Goal: Task Accomplishment & Management: Complete application form

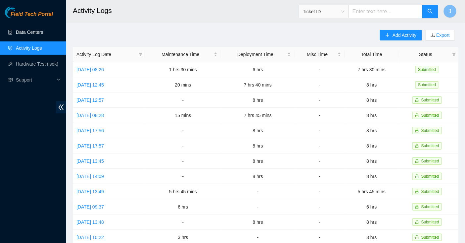
click at [39, 31] on link "Data Centers" at bounding box center [29, 31] width 27 height 5
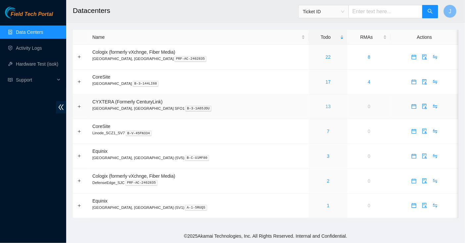
click at [326, 107] on link "13" at bounding box center [328, 106] width 5 height 5
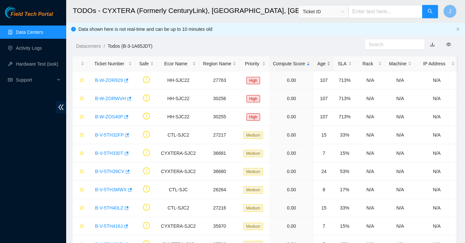
click at [329, 62] on div "Age" at bounding box center [324, 63] width 13 height 7
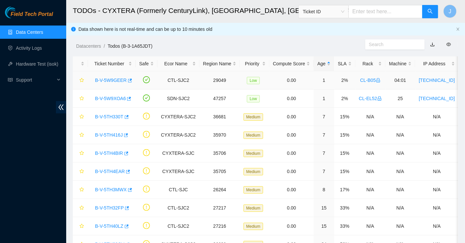
click at [115, 80] on link "B-V-5W9GEER" at bounding box center [111, 79] width 32 height 5
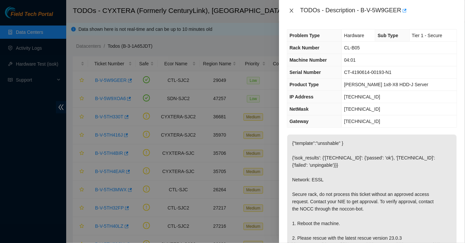
click at [291, 9] on icon "close" at bounding box center [291, 10] width 5 height 5
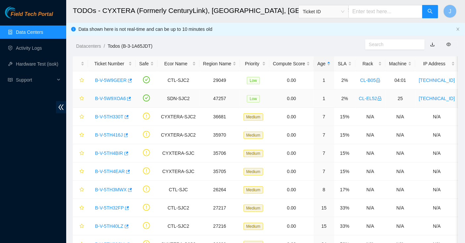
click at [121, 97] on link "B-V-5W9XOA6" at bounding box center [110, 98] width 31 height 5
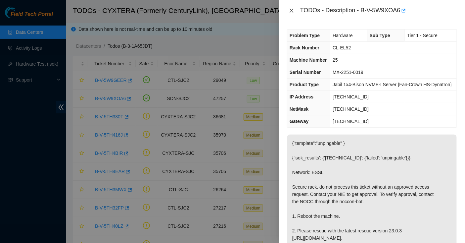
click at [290, 8] on icon "close" at bounding box center [291, 10] width 5 height 5
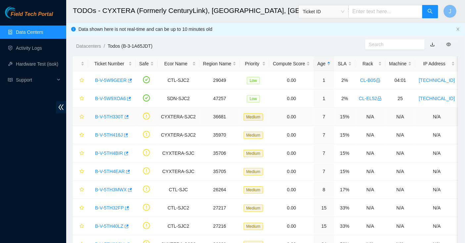
click at [114, 114] on link "B-V-5TH330T" at bounding box center [109, 116] width 28 height 5
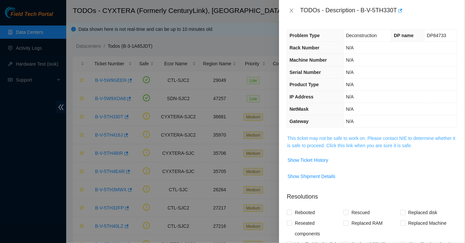
click at [310, 138] on link "This ticket may not be safe to work on. Please contact NIE to determine whether…" at bounding box center [371, 141] width 168 height 13
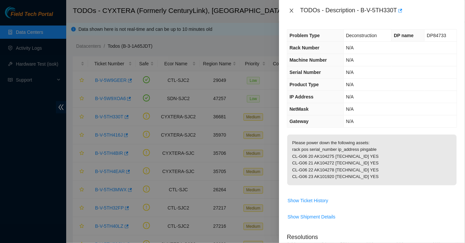
click at [293, 12] on icon "close" at bounding box center [291, 10] width 5 height 5
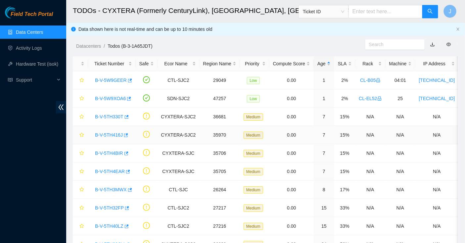
click at [113, 135] on link "B-V-5TH416J" at bounding box center [109, 134] width 28 height 5
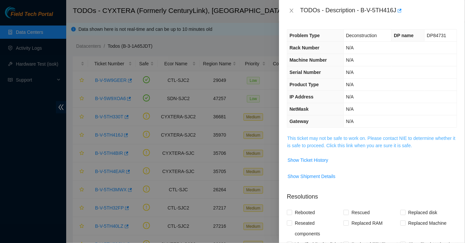
click at [290, 135] on link "This ticket may not be safe to work on. Please contact NIE to determine whether…" at bounding box center [371, 141] width 168 height 13
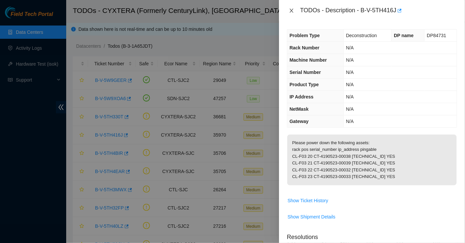
click at [293, 12] on icon "close" at bounding box center [291, 10] width 5 height 5
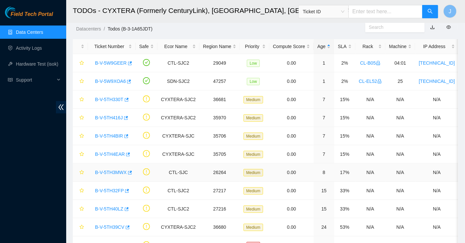
scroll to position [18, 0]
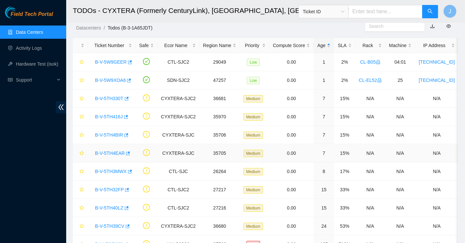
click at [109, 152] on link "B-V-5TH4EAR" at bounding box center [110, 152] width 30 height 5
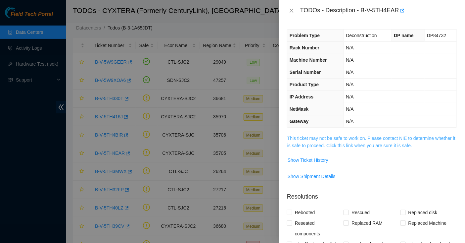
click at [338, 138] on link "This ticket may not be safe to work on. Please contact NIE to determine whether…" at bounding box center [371, 141] width 168 height 13
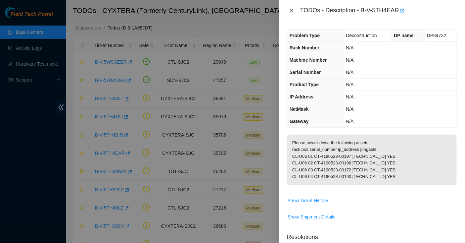
click at [290, 11] on icon "close" at bounding box center [291, 10] width 5 height 5
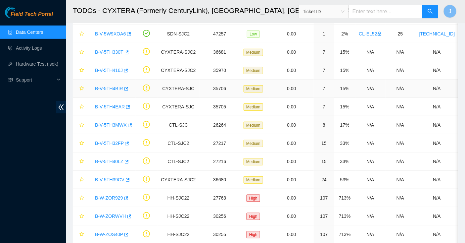
scroll to position [83, 0]
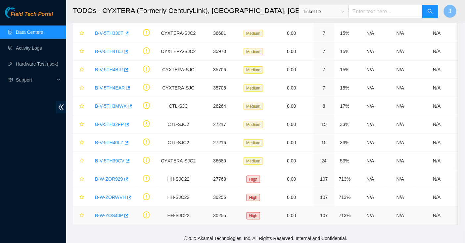
click at [108, 213] on link "B-W-ZOS40P" at bounding box center [109, 215] width 28 height 5
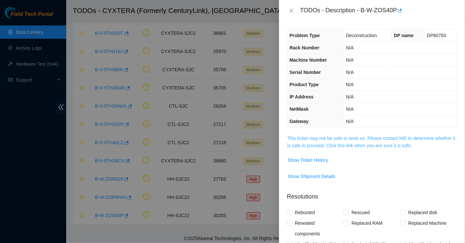
click at [303, 144] on link "This ticket may not be safe to work on. Please contact NIE to determine whether…" at bounding box center [371, 141] width 168 height 13
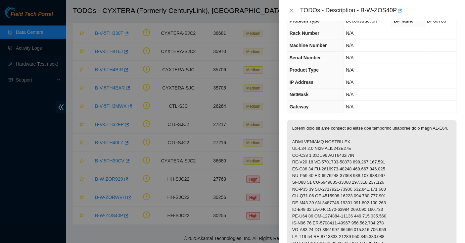
scroll to position [0, 0]
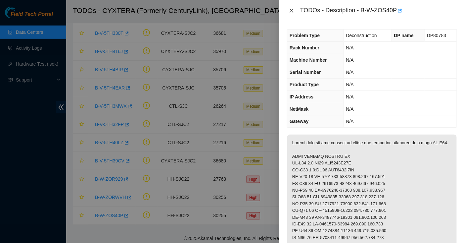
click at [294, 10] on icon "close" at bounding box center [291, 10] width 5 height 5
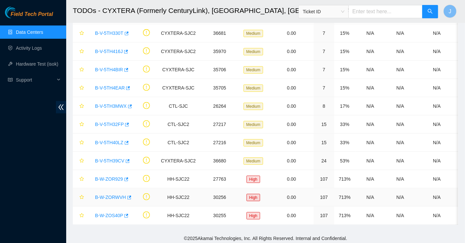
click at [102, 194] on link "B-W-ZORWVH" at bounding box center [110, 196] width 31 height 5
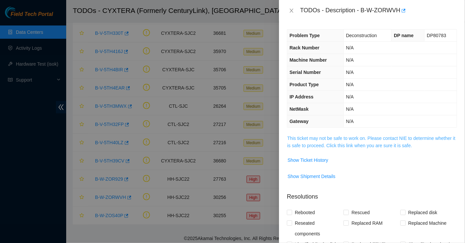
click at [319, 142] on link "This ticket may not be safe to work on. Please contact NIE to determine whether…" at bounding box center [371, 141] width 168 height 13
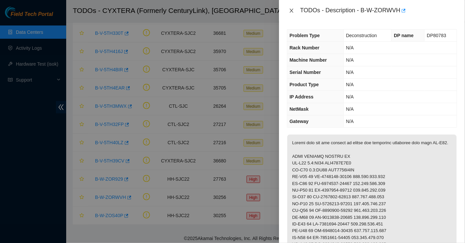
click at [292, 10] on icon "close" at bounding box center [292, 11] width 4 height 4
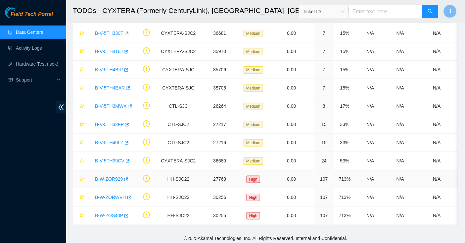
click at [106, 180] on link "B-W-ZOR929" at bounding box center [109, 178] width 28 height 5
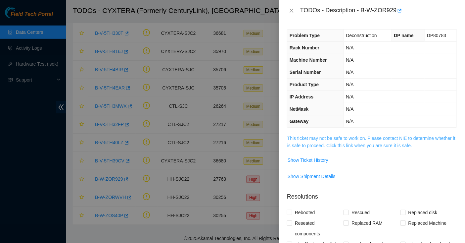
click at [322, 139] on link "This ticket may not be safe to work on. Please contact NIE to determine whether…" at bounding box center [371, 141] width 168 height 13
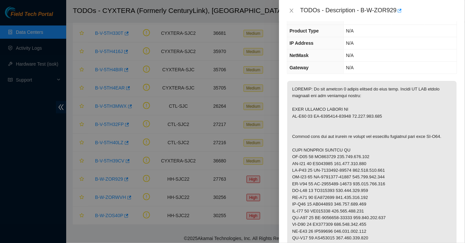
scroll to position [52, 0]
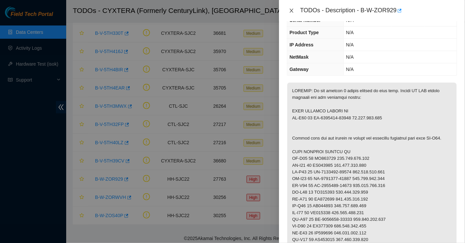
click at [291, 9] on icon "close" at bounding box center [292, 11] width 4 height 4
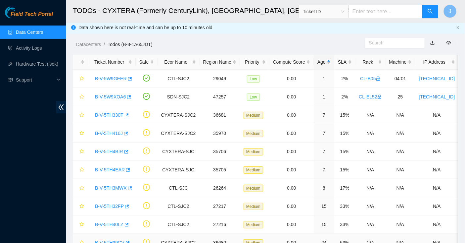
scroll to position [0, 0]
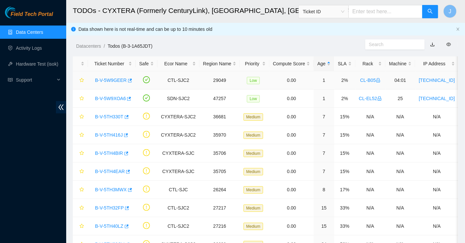
click at [111, 82] on link "B-V-5W9GEER" at bounding box center [111, 79] width 32 height 5
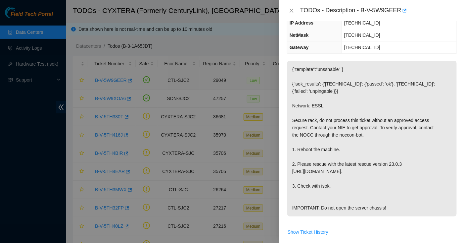
scroll to position [52, 0]
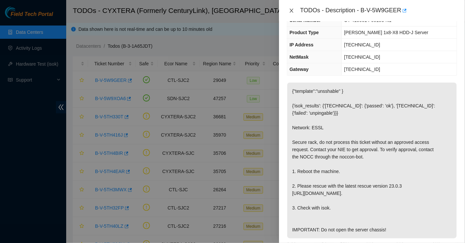
click at [290, 11] on icon "close" at bounding box center [291, 10] width 5 height 5
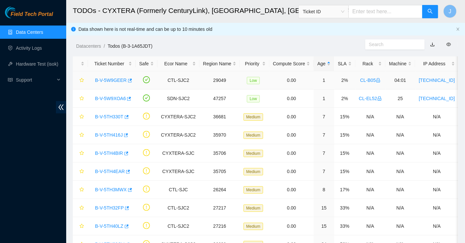
scroll to position [74, 0]
click at [104, 97] on link "B-V-5W9XOA6" at bounding box center [110, 98] width 31 height 5
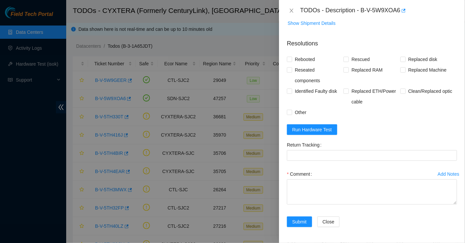
scroll to position [0, 0]
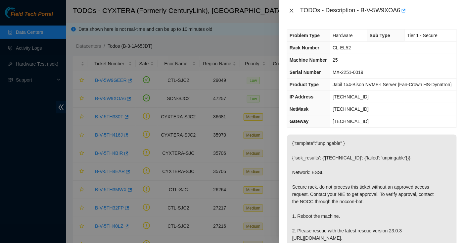
click at [291, 9] on icon "close" at bounding box center [291, 10] width 5 height 5
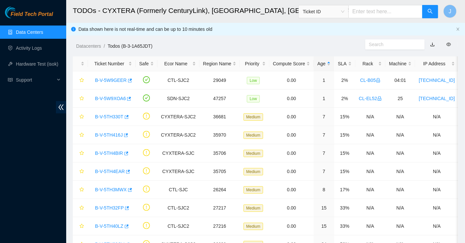
click at [36, 35] on link "Data Centers" at bounding box center [29, 31] width 27 height 5
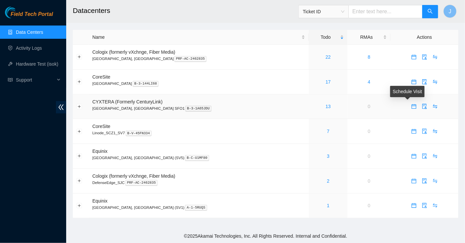
click at [412, 107] on icon "calendar" at bounding box center [414, 106] width 5 height 5
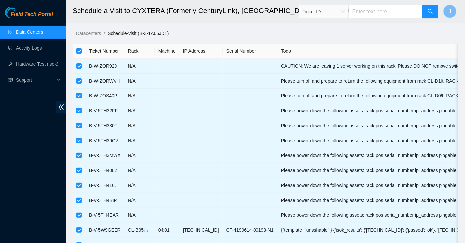
click at [77, 51] on input "checkbox" at bounding box center [79, 50] width 5 height 5
checkbox input "false"
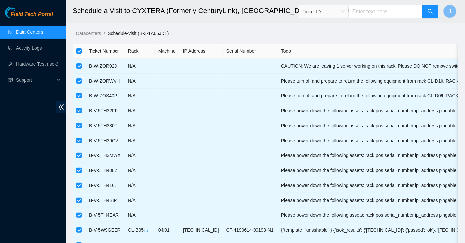
checkbox input "false"
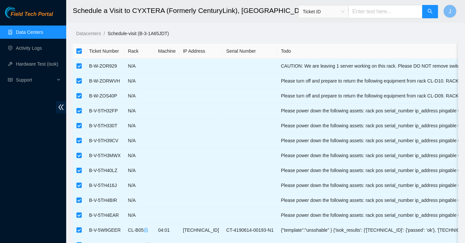
checkbox input "false"
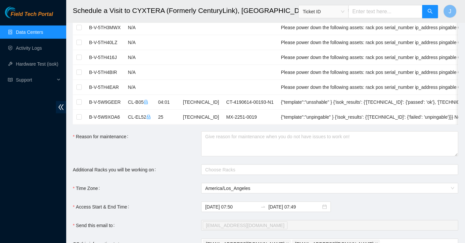
scroll to position [134, 0]
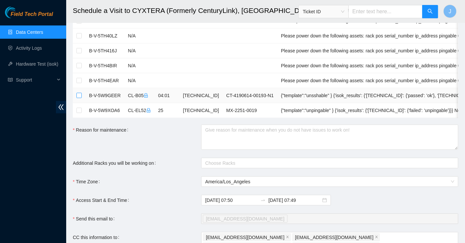
click at [80, 95] on input "checkbox" at bounding box center [79, 95] width 5 height 5
checkbox input "true"
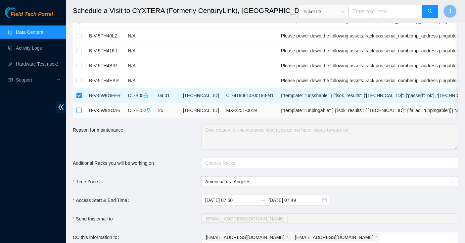
click at [81, 108] on input "checkbox" at bounding box center [79, 110] width 5 height 5
checkbox input "true"
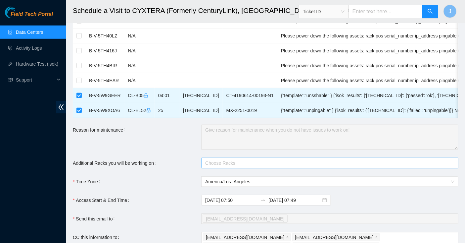
click at [213, 161] on div at bounding box center [326, 163] width 247 height 8
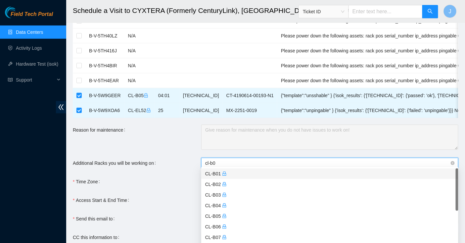
type input "cl-b05"
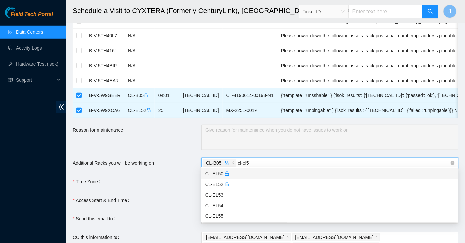
type input "cl-el52"
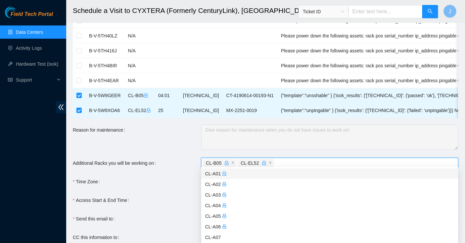
click at [169, 161] on div "Additional Racks you will be working on" at bounding box center [137, 163] width 129 height 11
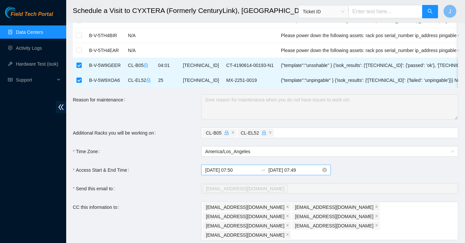
scroll to position [166, 0]
click at [246, 167] on input "2025-09-26 07:50" at bounding box center [231, 168] width 53 height 7
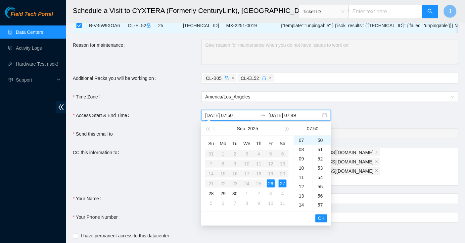
scroll to position [221, 0]
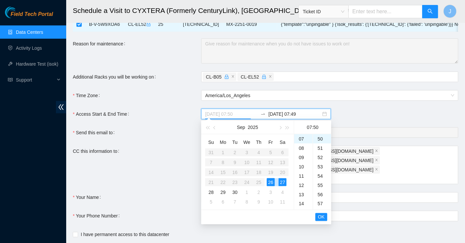
click at [270, 181] on div "26" at bounding box center [271, 182] width 8 height 8
click at [304, 149] on div "08" at bounding box center [303, 147] width 19 height 9
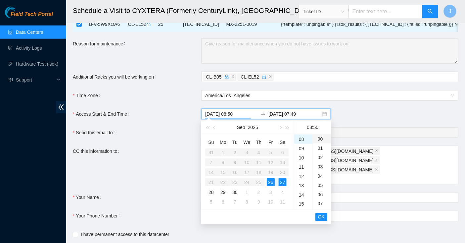
click at [321, 139] on div "00" at bounding box center [322, 138] width 18 height 9
click at [304, 207] on div "08" at bounding box center [303, 204] width 19 height 9
type input "2025-09-26 08:00"
click at [323, 217] on span "OK" at bounding box center [321, 216] width 7 height 7
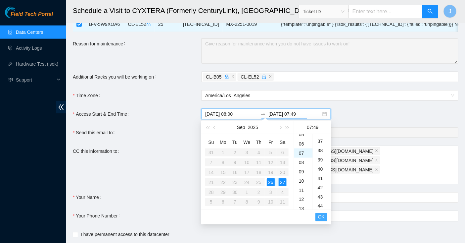
scroll to position [454, 0]
click at [269, 183] on div "26" at bounding box center [271, 182] width 8 height 8
click at [302, 166] on div "16" at bounding box center [303, 163] width 19 height 9
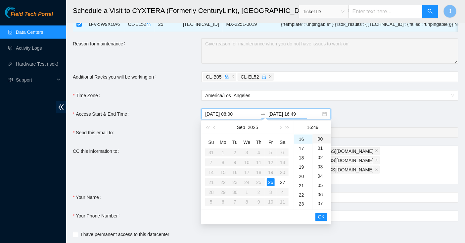
click at [321, 139] on div "00" at bounding box center [322, 138] width 18 height 9
type input "2025-09-26 16:00"
click at [321, 217] on span "OK" at bounding box center [321, 216] width 7 height 7
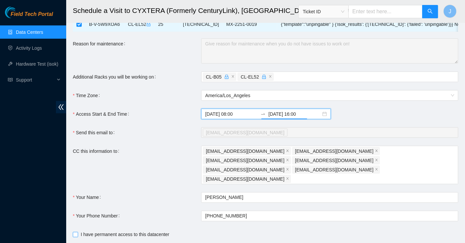
click at [106, 231] on span "I have permanent access to this datacenter" at bounding box center [125, 234] width 94 height 7
click at [77, 232] on input "I have permanent access to this datacenter" at bounding box center [75, 234] width 5 height 5
checkbox input "true"
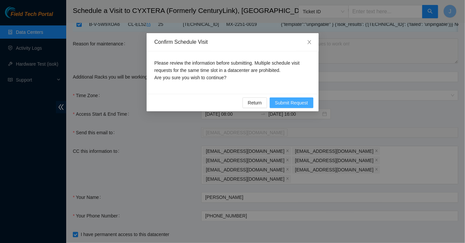
click at [306, 104] on span "Submit Request" at bounding box center [291, 102] width 33 height 7
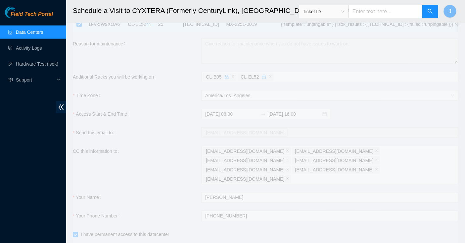
type input "2025-09-26 07:51"
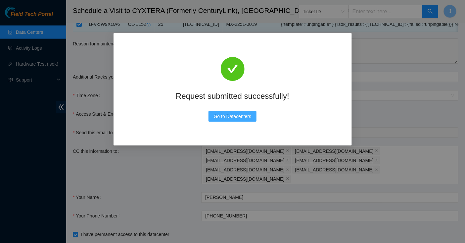
click at [233, 118] on span "Go to Datacenters" at bounding box center [233, 116] width 38 height 7
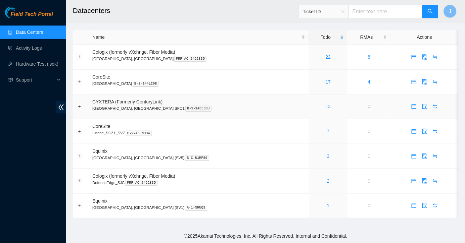
click at [326, 106] on link "13" at bounding box center [328, 106] width 5 height 5
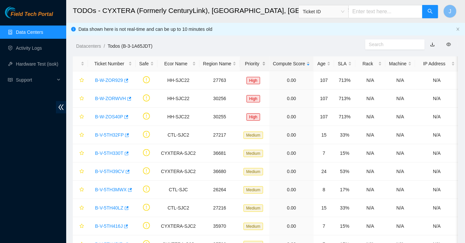
click at [254, 67] on div "Priority" at bounding box center [255, 63] width 22 height 7
click at [254, 66] on div "Priority" at bounding box center [255, 63] width 22 height 7
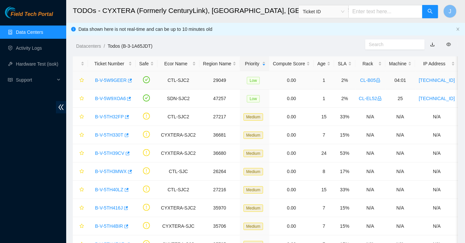
click at [109, 83] on div "B-V-5W9GEER" at bounding box center [112, 80] width 40 height 11
click at [109, 82] on link "B-V-5W9GEER" at bounding box center [111, 79] width 32 height 5
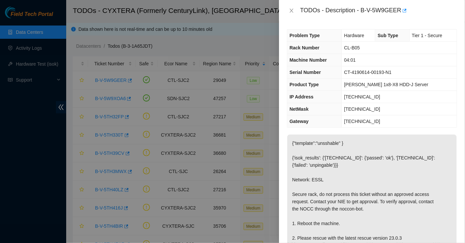
click at [362, 8] on div "TODOs - Description - B-V-5W9GEER" at bounding box center [378, 10] width 157 height 11
click at [402, 9] on div "TODOs - Description - B-V-5W9GEER" at bounding box center [378, 10] width 157 height 11
copy div "B-V-5W9GEER"
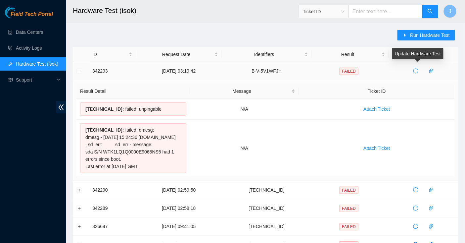
click at [418, 71] on icon "reload" at bounding box center [415, 70] width 5 height 5
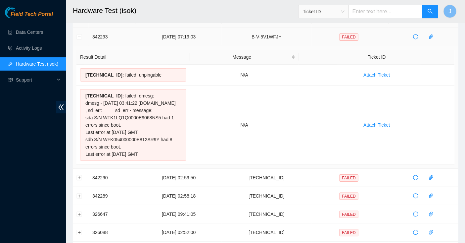
scroll to position [34, 0]
click at [418, 180] on icon "reload" at bounding box center [415, 177] width 5 height 5
click at [78, 180] on button "Expand row" at bounding box center [79, 177] width 5 height 5
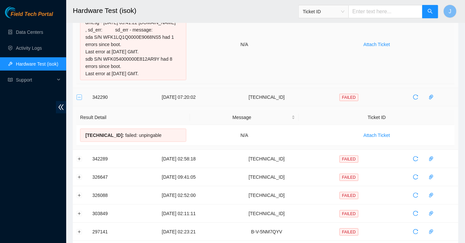
scroll to position [117, 0]
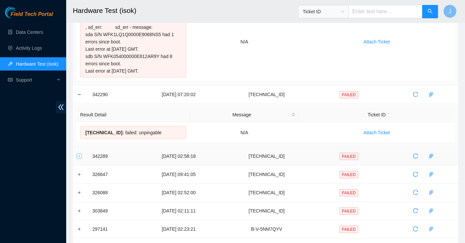
click at [77, 159] on button "Expand row" at bounding box center [79, 155] width 5 height 5
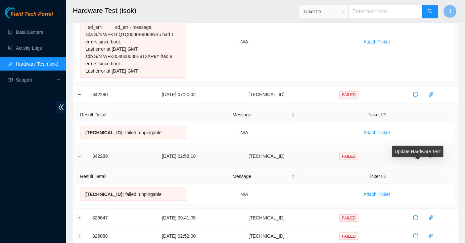
click at [419, 159] on icon "reload" at bounding box center [415, 155] width 5 height 5
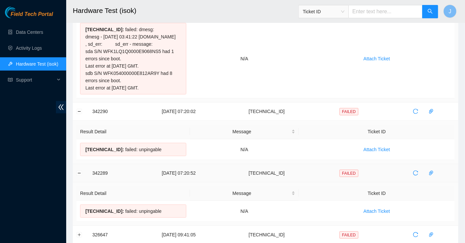
scroll to position [0, 0]
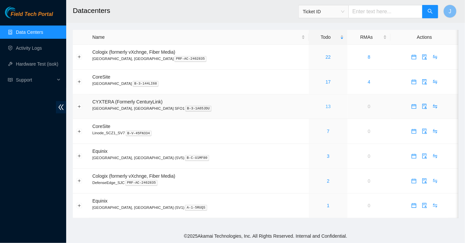
click at [326, 105] on link "13" at bounding box center [328, 106] width 5 height 5
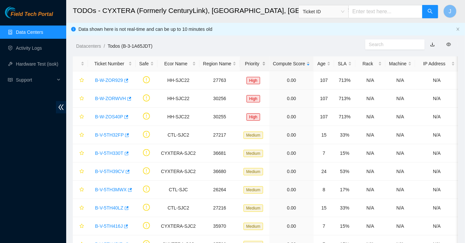
click at [255, 63] on div "Priority" at bounding box center [255, 63] width 22 height 7
click at [254, 66] on div "Priority" at bounding box center [255, 63] width 22 height 7
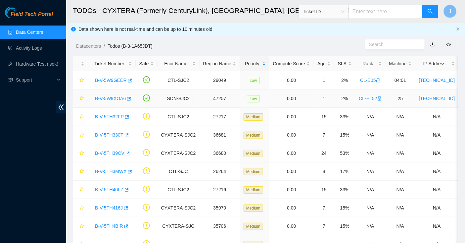
click at [112, 101] on div "B-V-5W9XOA6" at bounding box center [112, 98] width 40 height 11
click at [112, 97] on link "B-V-5W9XOA6" at bounding box center [110, 98] width 31 height 5
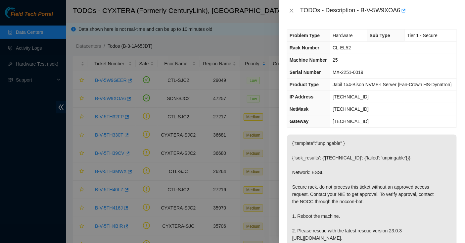
click at [365, 12] on div "TODOs - Description - B-V-5W9XOA6" at bounding box center [378, 10] width 157 height 11
click at [364, 11] on div "TODOs - Description - B-V-5W9XOA6" at bounding box center [378, 10] width 157 height 11
click at [400, 10] on div "TODOs - Description - B-V-5W9XOA6" at bounding box center [378, 10] width 157 height 11
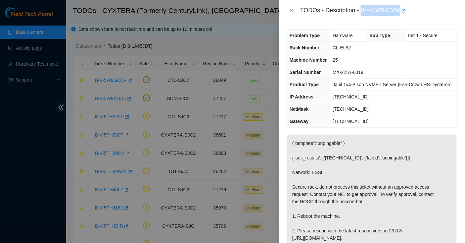
copy div "B-V-5W9XOA6"
